Goal: Find specific page/section: Find specific page/section

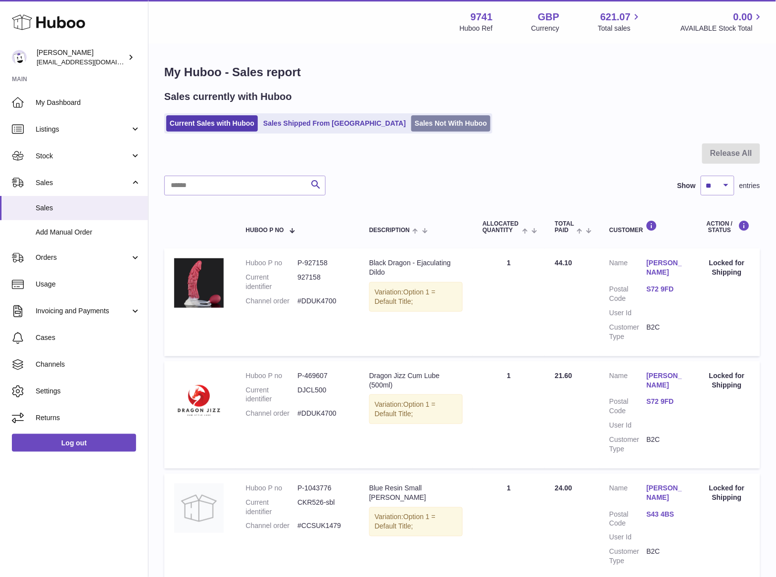
click at [411, 121] on link "Sales Not With Huboo" at bounding box center [450, 123] width 79 height 16
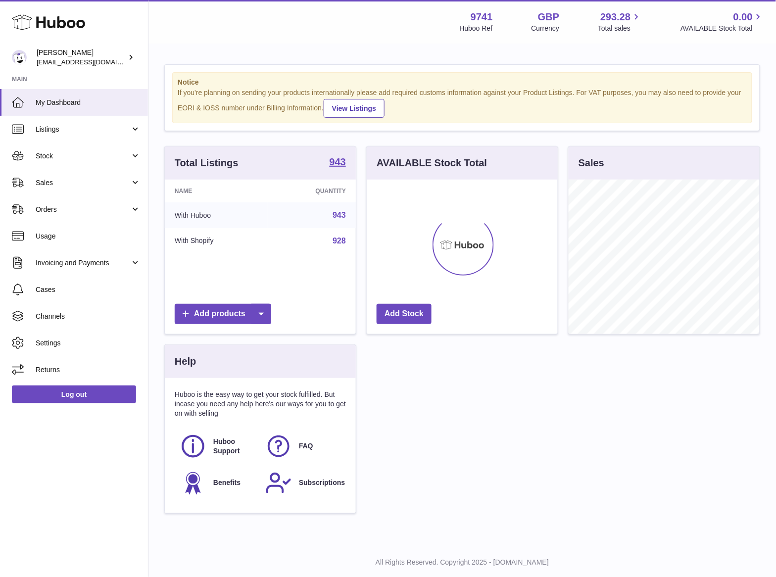
scroll to position [154, 190]
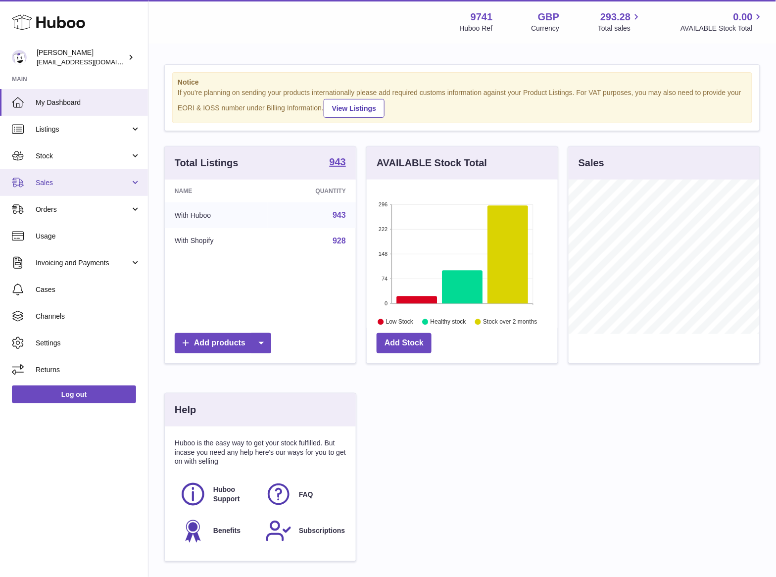
click at [50, 185] on span "Sales" at bounding box center [83, 182] width 94 height 9
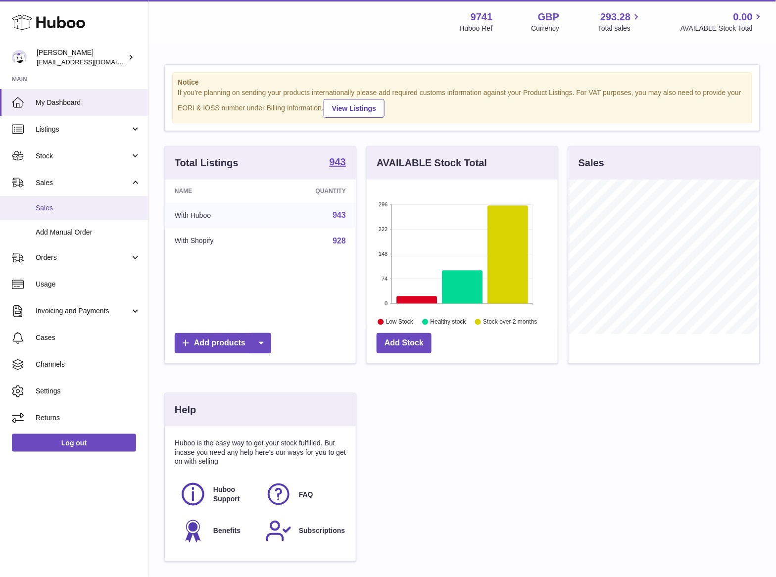
click at [46, 204] on span "Sales" at bounding box center [88, 207] width 105 height 9
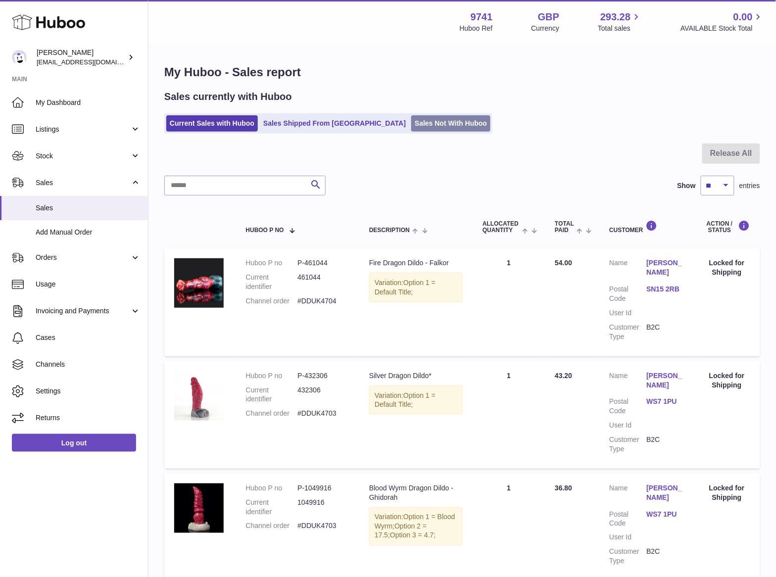
click at [411, 129] on link "Sales Not With Huboo" at bounding box center [450, 123] width 79 height 16
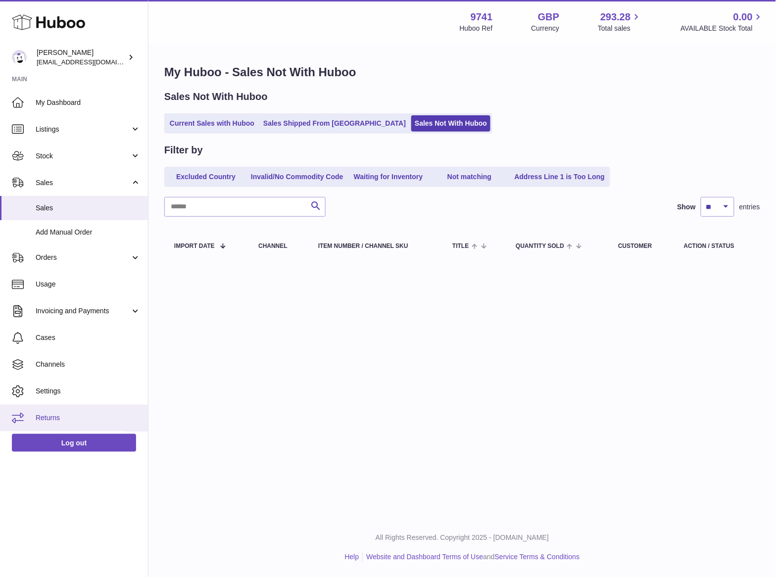
click at [55, 416] on span "Returns" at bounding box center [88, 417] width 105 height 9
